Goal: Find specific page/section: Find specific page/section

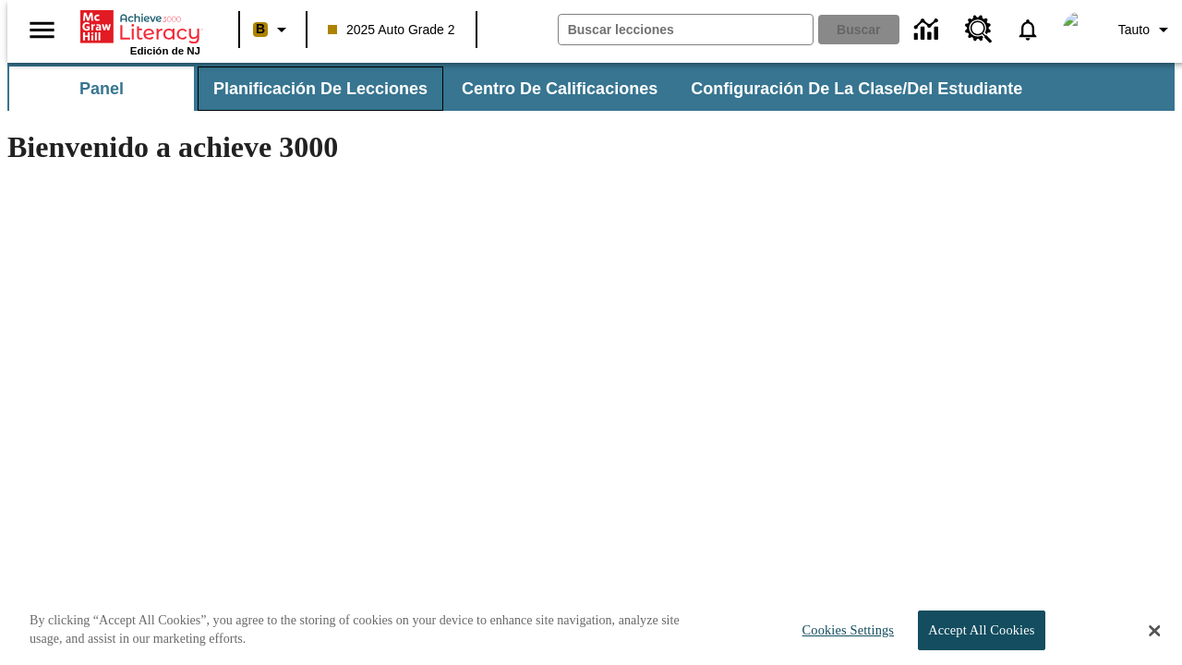
click at [309, 89] on span "Planificación de lecciones" at bounding box center [320, 88] width 214 height 21
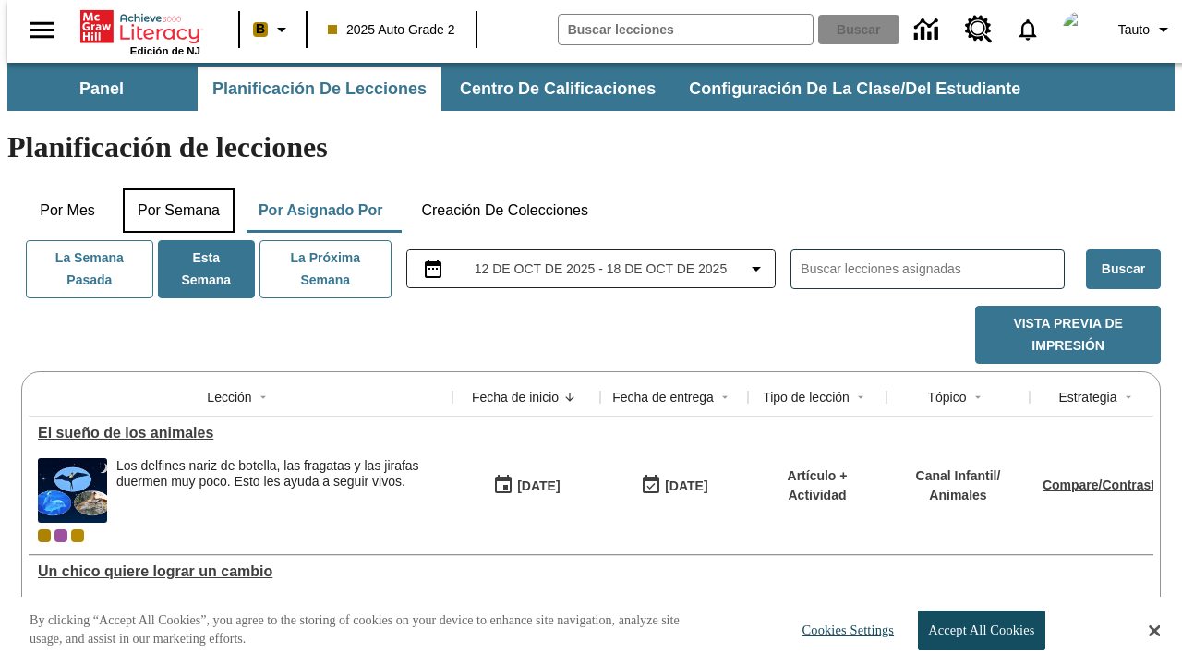
click at [173, 188] on button "Por semana" at bounding box center [179, 210] width 112 height 44
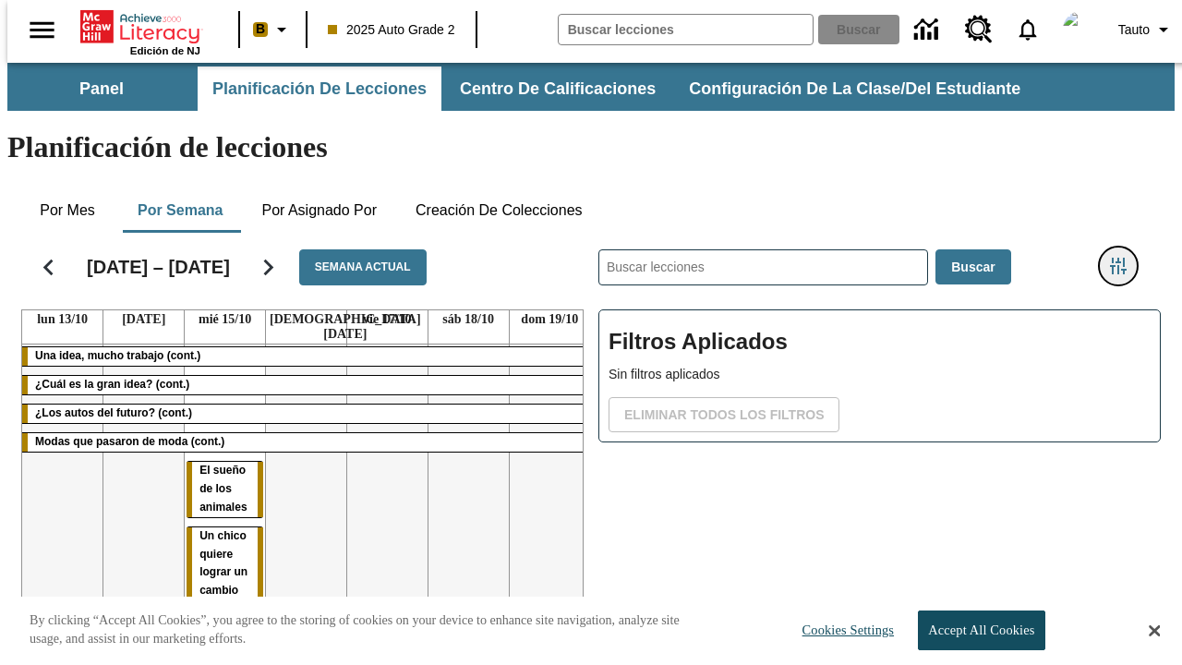
click at [1124, 258] on icon "Menú lateral de filtros" at bounding box center [1118, 266] width 17 height 17
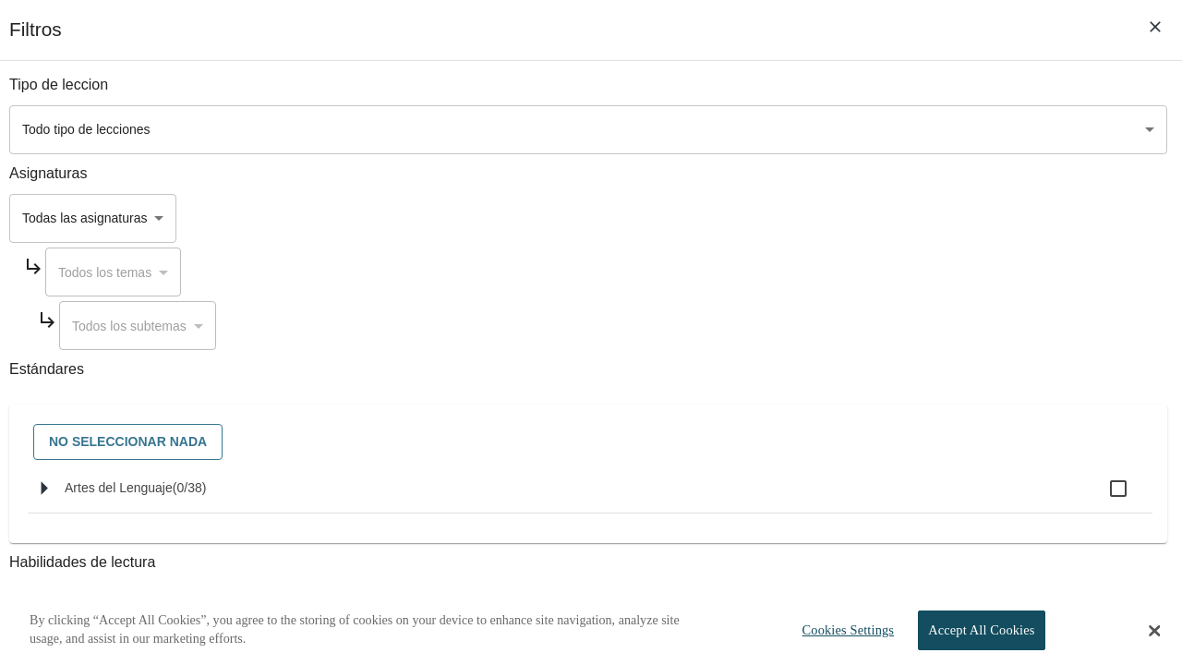
click at [814, 218] on body "Saltar al contenido principal Edición de NJ B 2025 Auto Grade 2 Buscar 0 Tauto …" at bounding box center [590, 440] width 1167 height 755
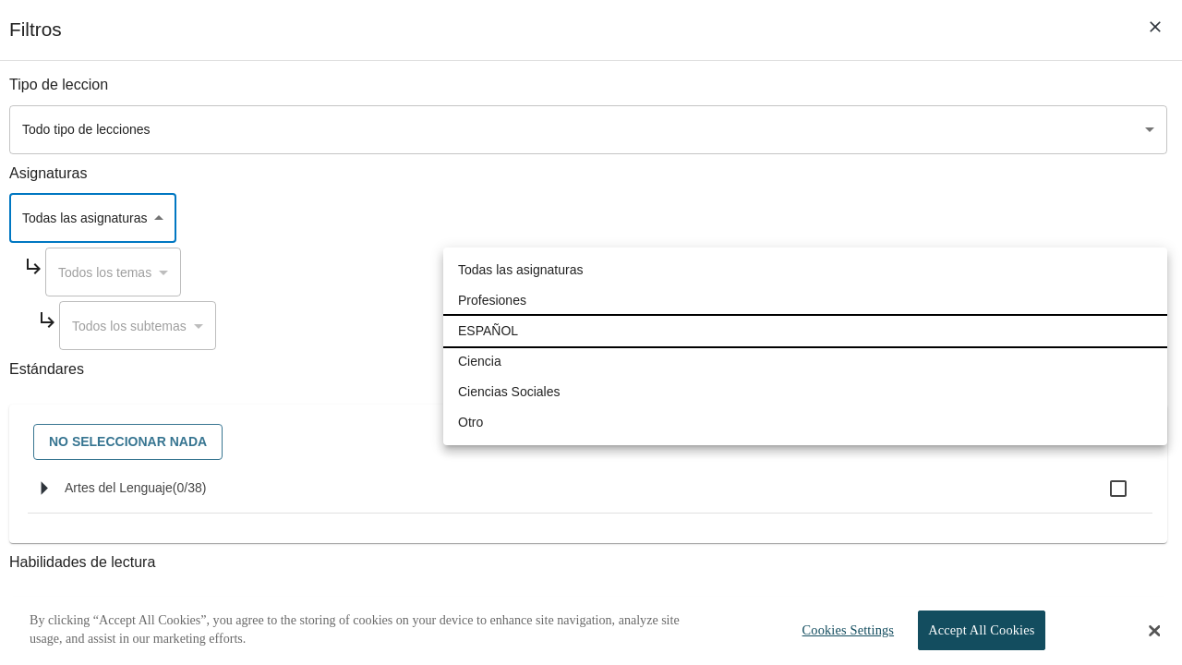
click at [805, 330] on li "ESPAÑOL" at bounding box center [805, 331] width 724 height 30
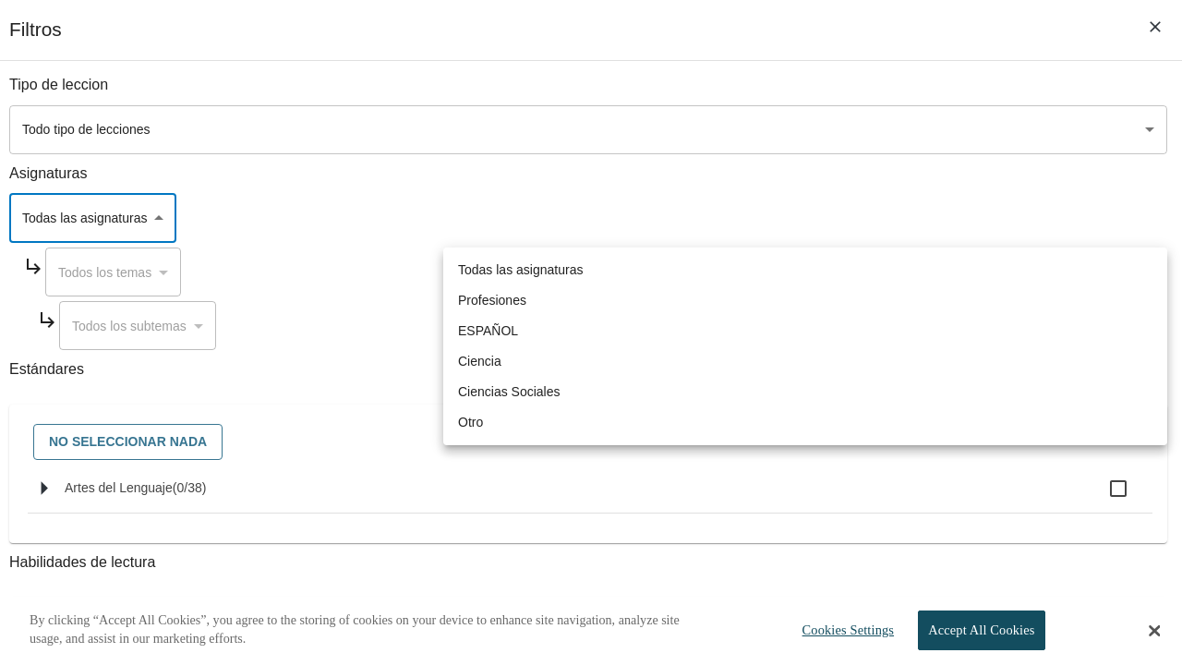
type input "1"
